Goal: Task Accomplishment & Management: Manage account settings

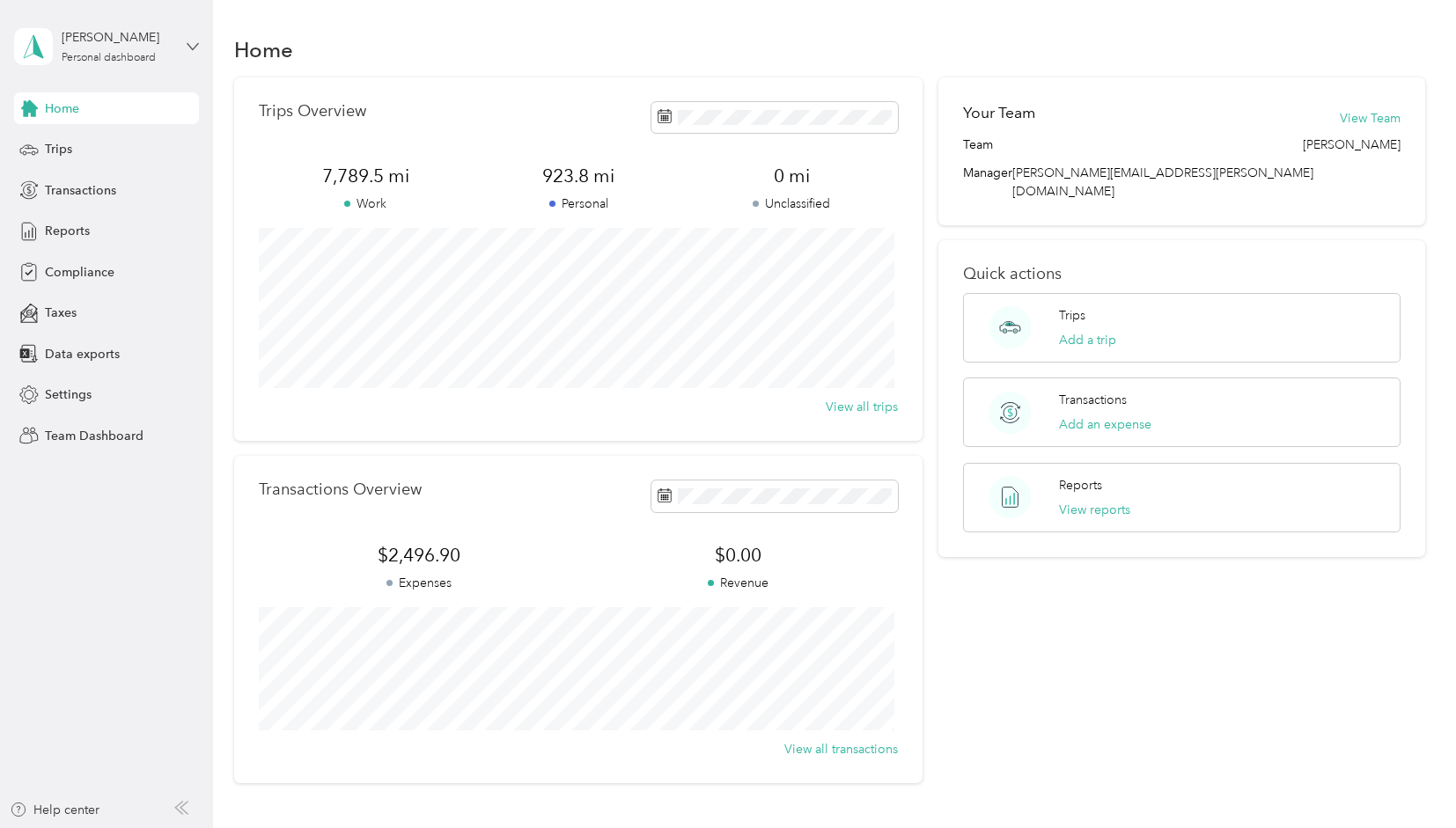
click at [188, 45] on icon at bounding box center [192, 46] width 11 height 6
click at [98, 149] on div "Team dashboard" at bounding box center [299, 144] width 544 height 31
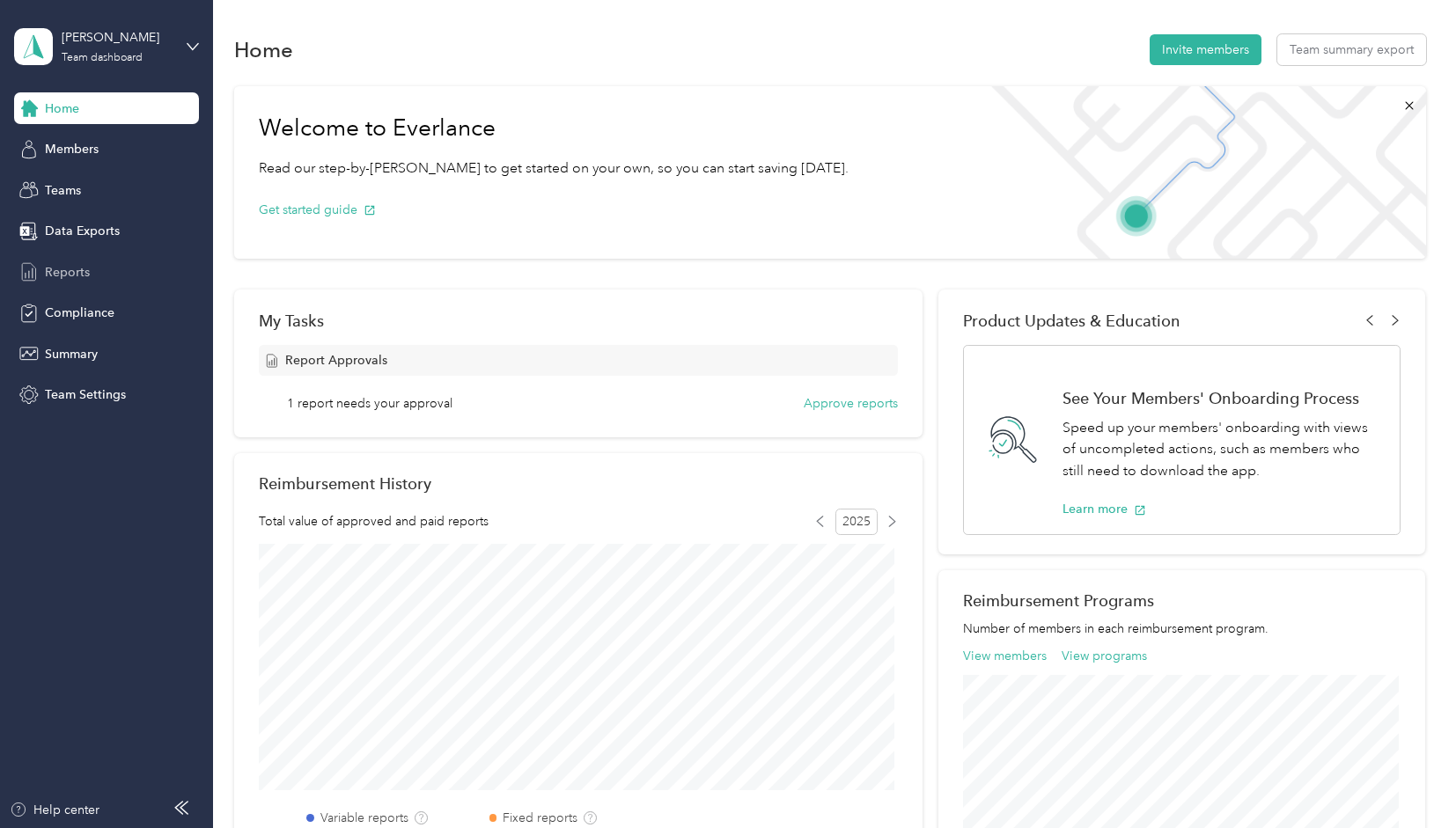
click at [67, 271] on span "Reports" at bounding box center [67, 272] width 45 height 19
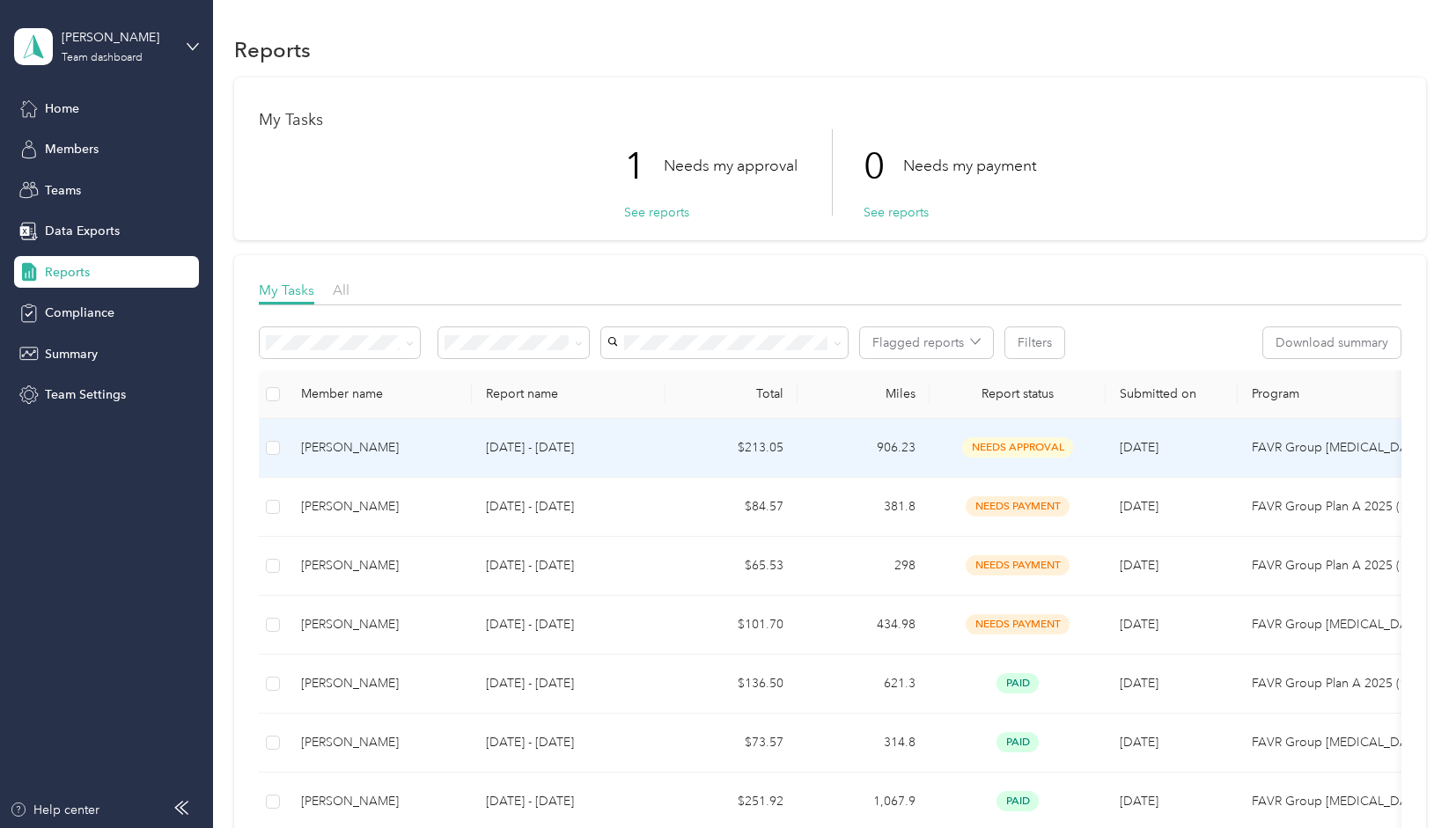
click at [1031, 445] on span "needs approval" at bounding box center [1017, 448] width 110 height 20
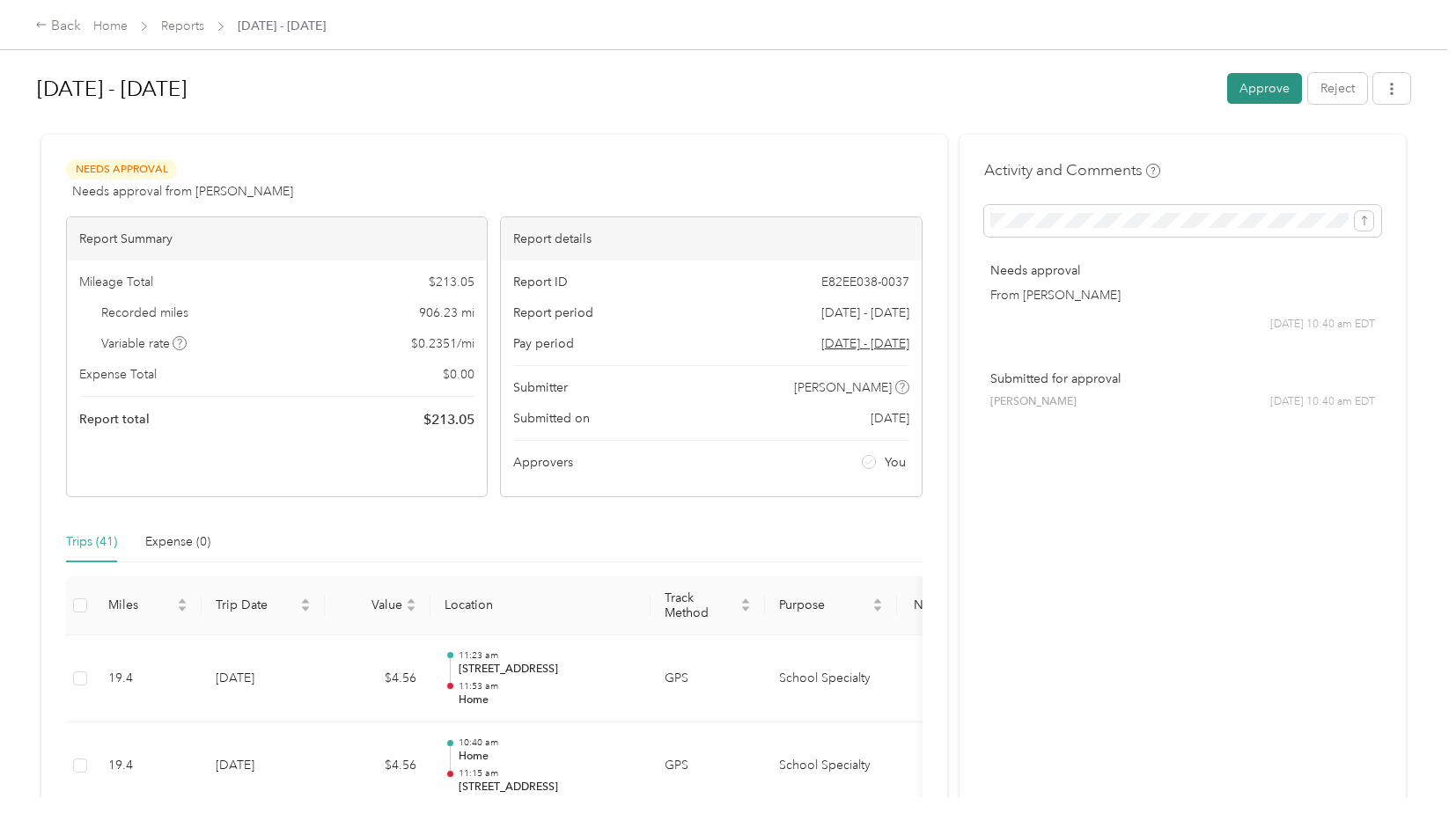
click at [1266, 83] on button "Approve" at bounding box center [1264, 88] width 75 height 31
